Goal: Task Accomplishment & Management: Manage account settings

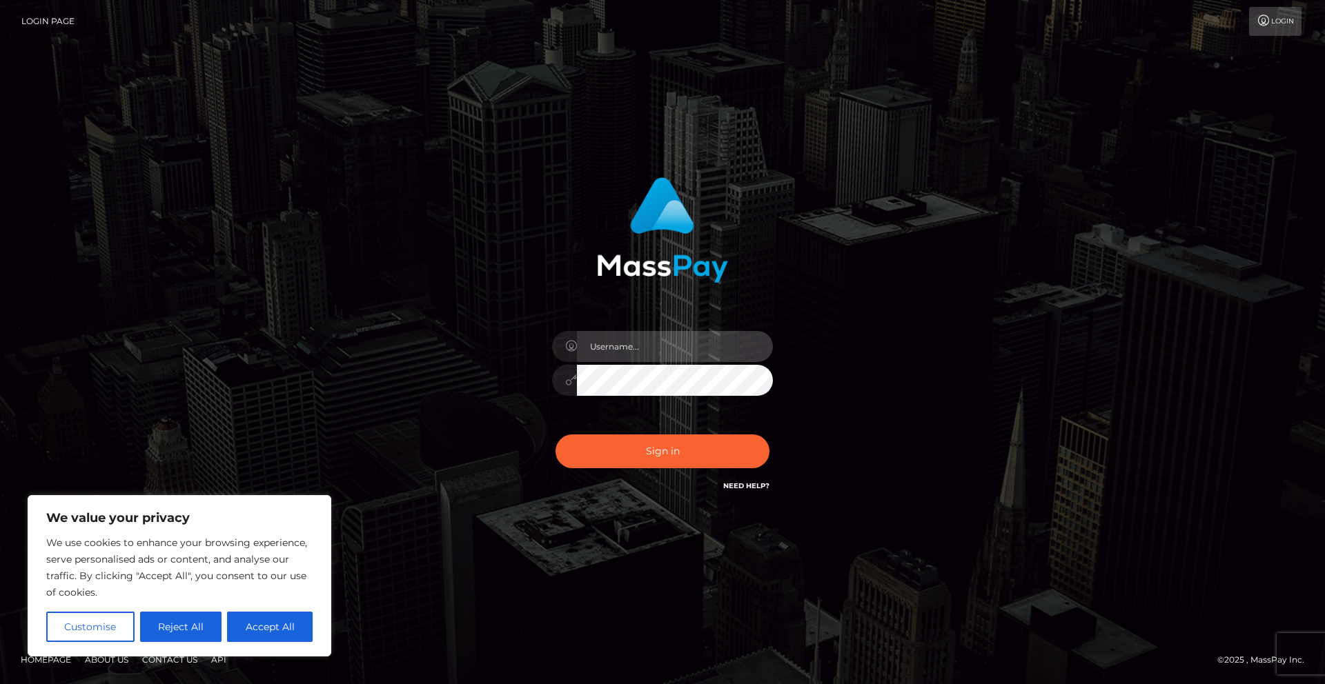
click at [649, 351] on input "text" at bounding box center [675, 346] width 196 height 31
type input "[EMAIL_ADDRESS][DOMAIN_NAME]"
click at [555, 435] on button "Sign in" at bounding box center [662, 452] width 214 height 34
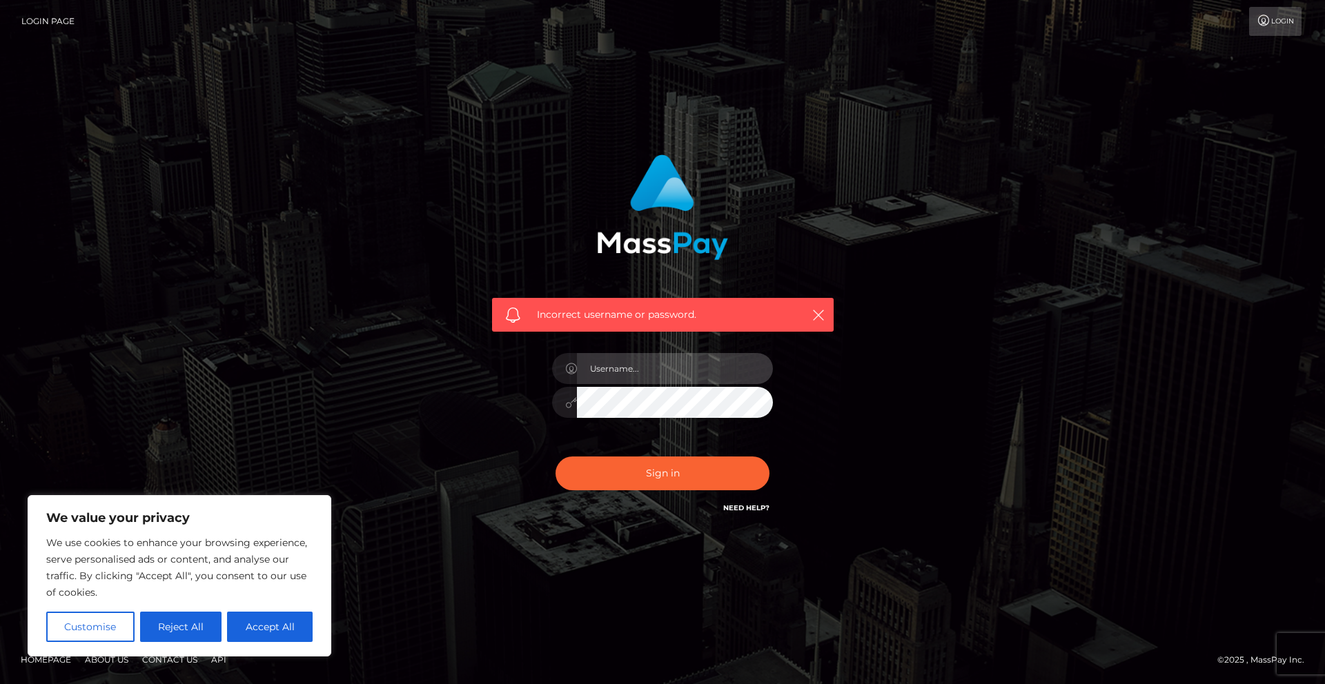
click at [651, 372] on input "text" at bounding box center [675, 368] width 196 height 31
click at [670, 369] on input "text" at bounding box center [675, 368] width 196 height 31
paste input "[EMAIL_ADDRESS][DOMAIN_NAME]"
click at [620, 370] on input "[EMAIL_ADDRESS][DOMAIN_NAME]" at bounding box center [675, 368] width 196 height 31
click at [609, 370] on input "[EMAIL_ADDRESS][DOMAIN_NAME]" at bounding box center [675, 368] width 196 height 31
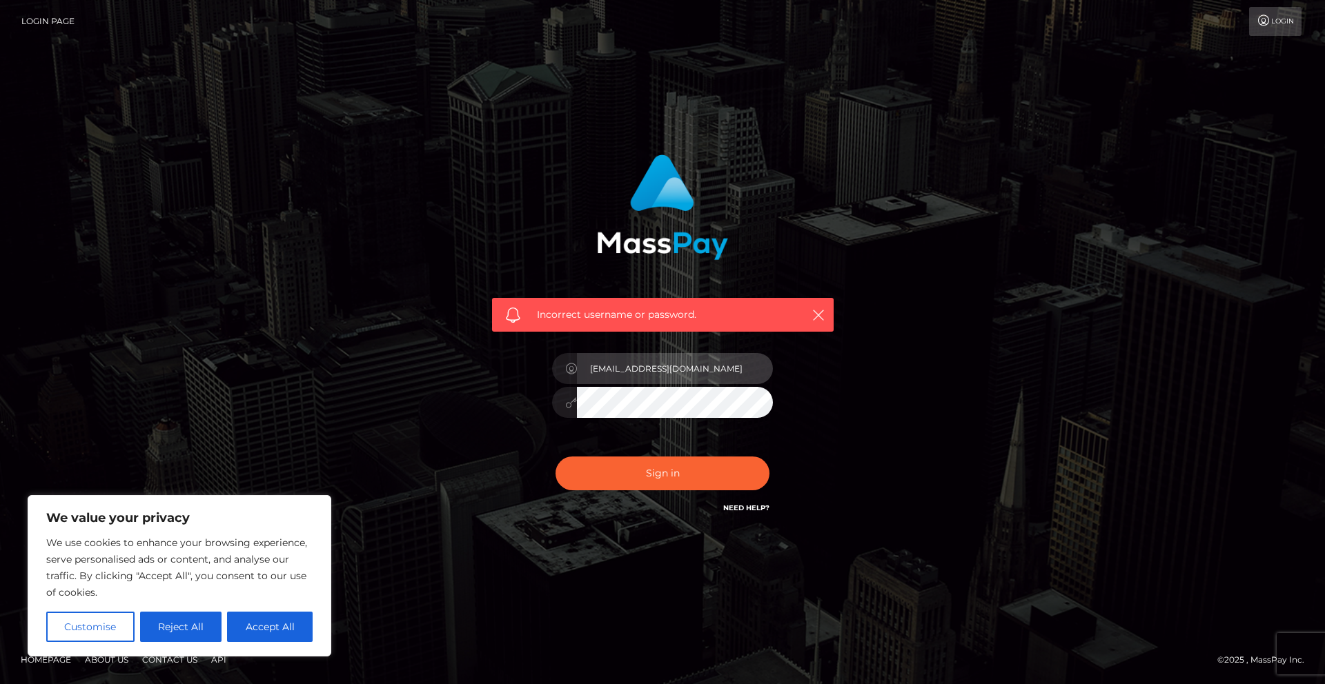
click at [591, 368] on input "[EMAIL_ADDRESS][DOMAIN_NAME]" at bounding box center [675, 368] width 196 height 31
click at [590, 367] on input "[EMAIL_ADDRESS][DOMAIN_NAME]" at bounding box center [675, 368] width 196 height 31
click at [591, 369] on input "[EMAIL_ADDRESS][DOMAIN_NAME]" at bounding box center [675, 368] width 196 height 31
type input "[EMAIL_ADDRESS][DOMAIN_NAME]"
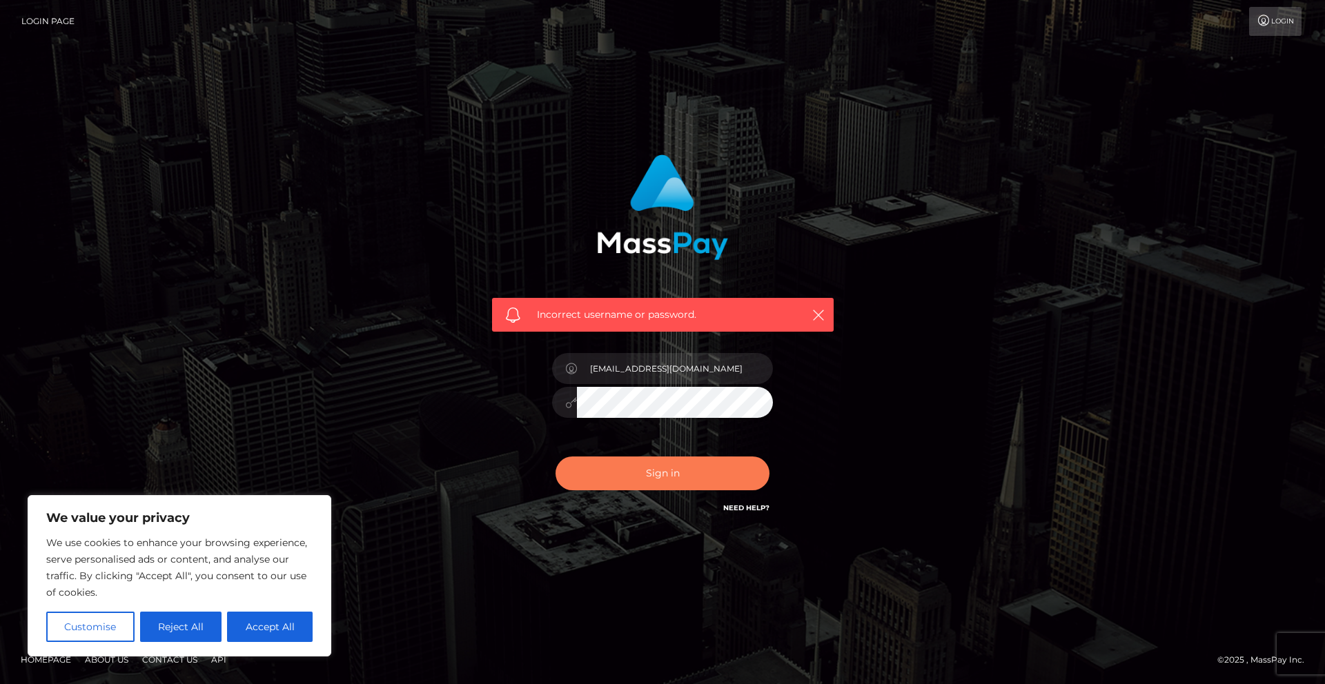
click at [689, 471] on button "Sign in" at bounding box center [662, 474] width 214 height 34
click at [620, 377] on input "text" at bounding box center [675, 368] width 196 height 31
click at [643, 364] on input "text" at bounding box center [675, 368] width 196 height 31
click at [651, 366] on input "text" at bounding box center [675, 368] width 196 height 31
paste input "Puntacana0406*"
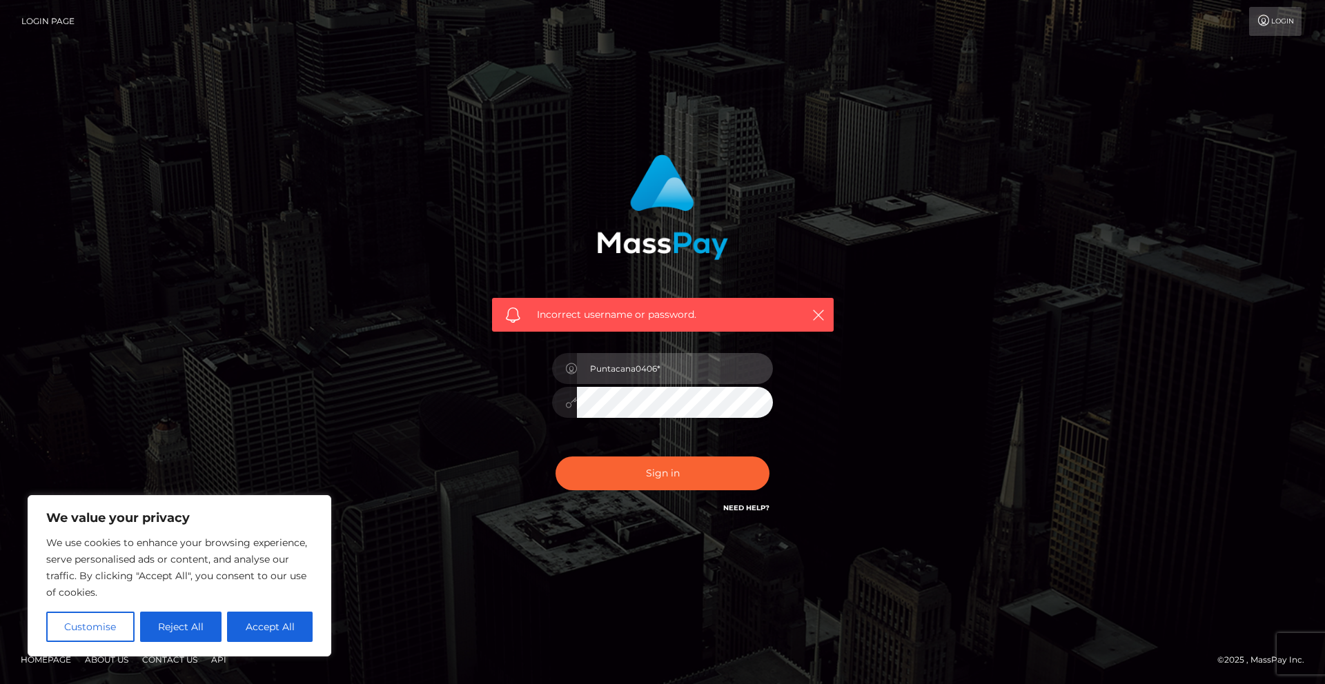
drag, startPoint x: 667, startPoint y: 364, endPoint x: 446, endPoint y: 356, distance: 220.9
click at [446, 356] on div "Incorrect username or password. Puntacana0406*" at bounding box center [662, 342] width 787 height 397
type input "[EMAIL_ADDRESS][DOMAIN_NAME]"
click at [555, 457] on button "Sign in" at bounding box center [662, 474] width 214 height 34
